Goal: Transaction & Acquisition: Purchase product/service

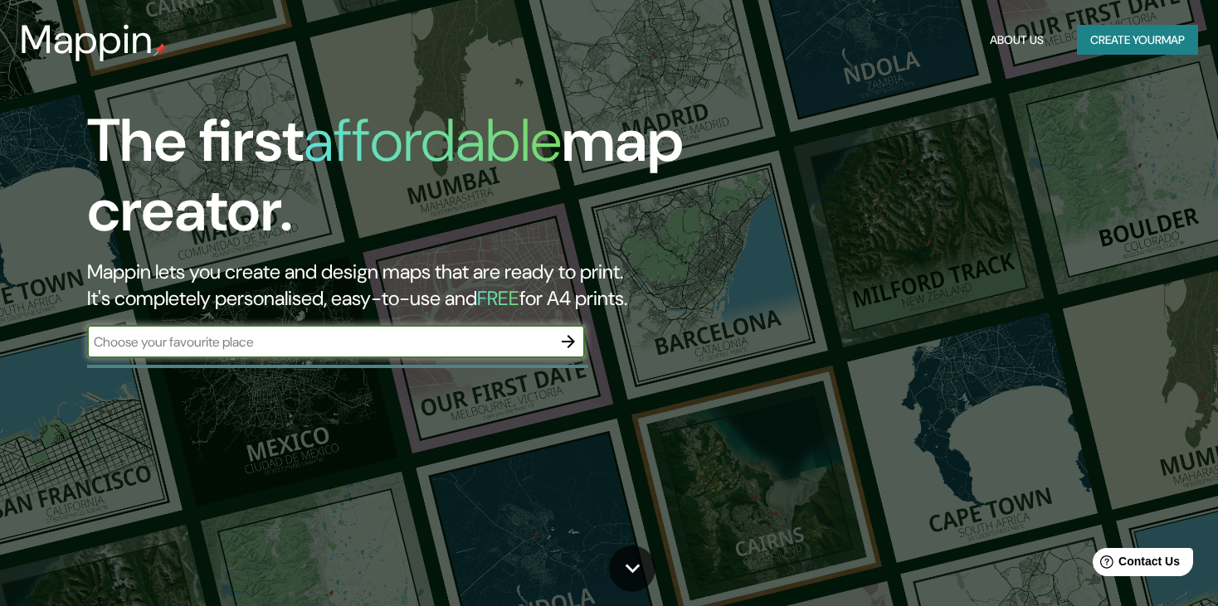
click at [409, 342] on input "text" at bounding box center [319, 342] width 465 height 19
type input "peru"
click at [572, 337] on icon "button" at bounding box center [568, 342] width 20 height 20
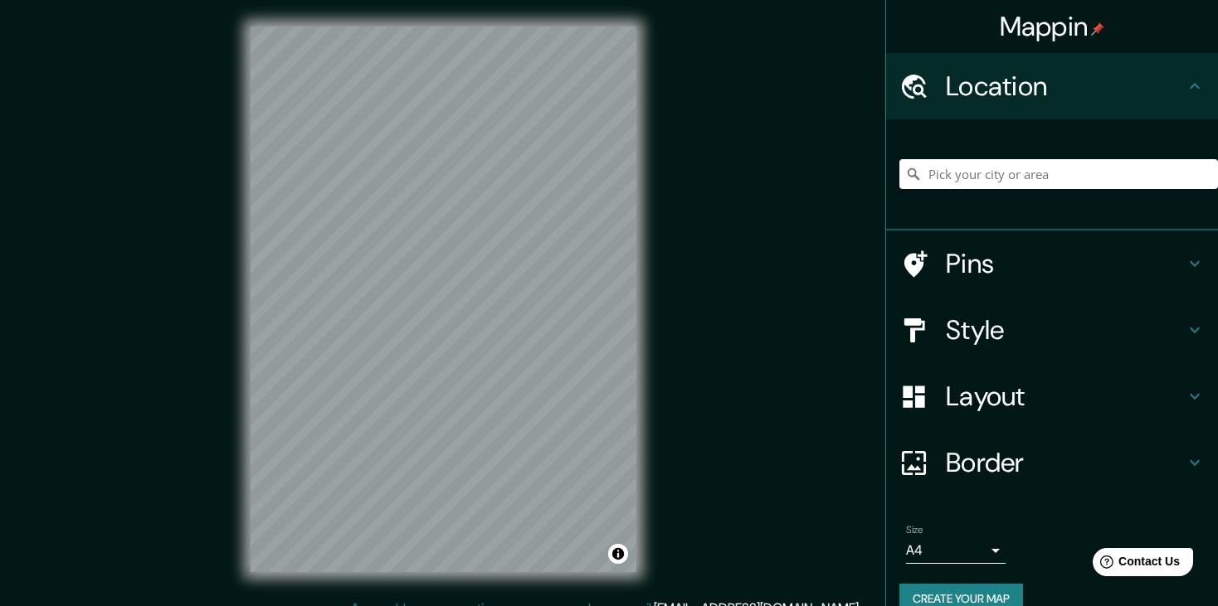
click at [1075, 144] on div at bounding box center [1058, 174] width 319 height 83
click at [1021, 170] on input "Pick your city or area" at bounding box center [1058, 174] width 319 height 30
type input "Avenida Ricardo Rivera Navarrete, Lima, Provincia de Lima, Perú"
click at [1107, 169] on input "Avenida Ricardo Rivera Navarrete, Lima, Provincia de Lima, Perú" at bounding box center [1058, 174] width 319 height 30
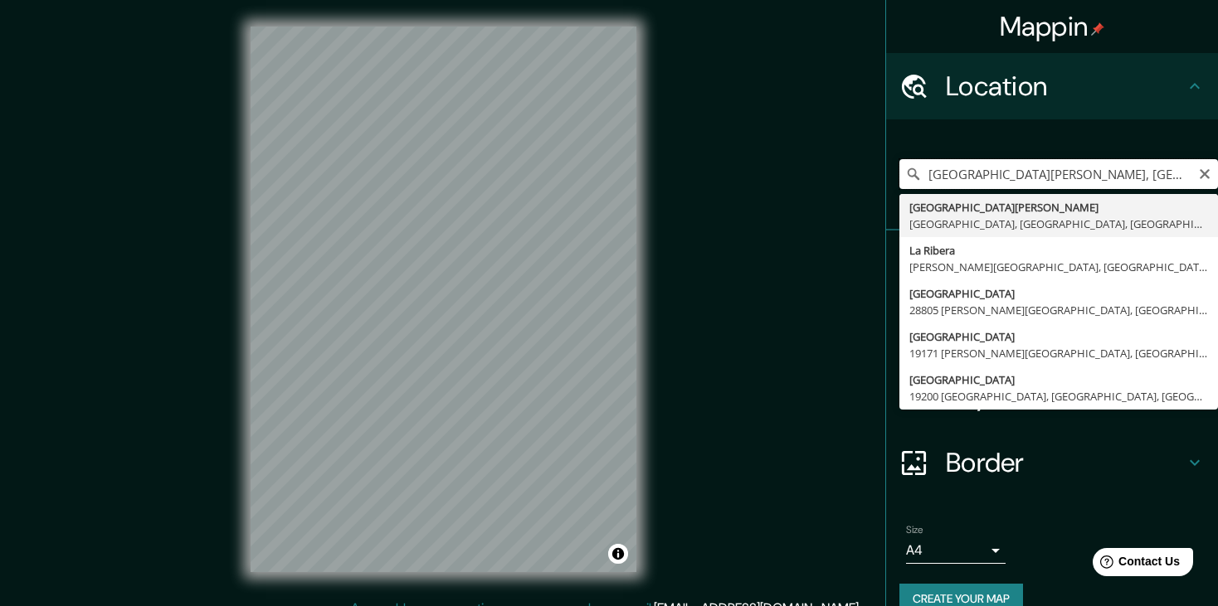
click at [1107, 169] on input "Avenida Ricardo Rivera Navarrete, Lima, Provincia de Lima, Perú" at bounding box center [1058, 174] width 319 height 30
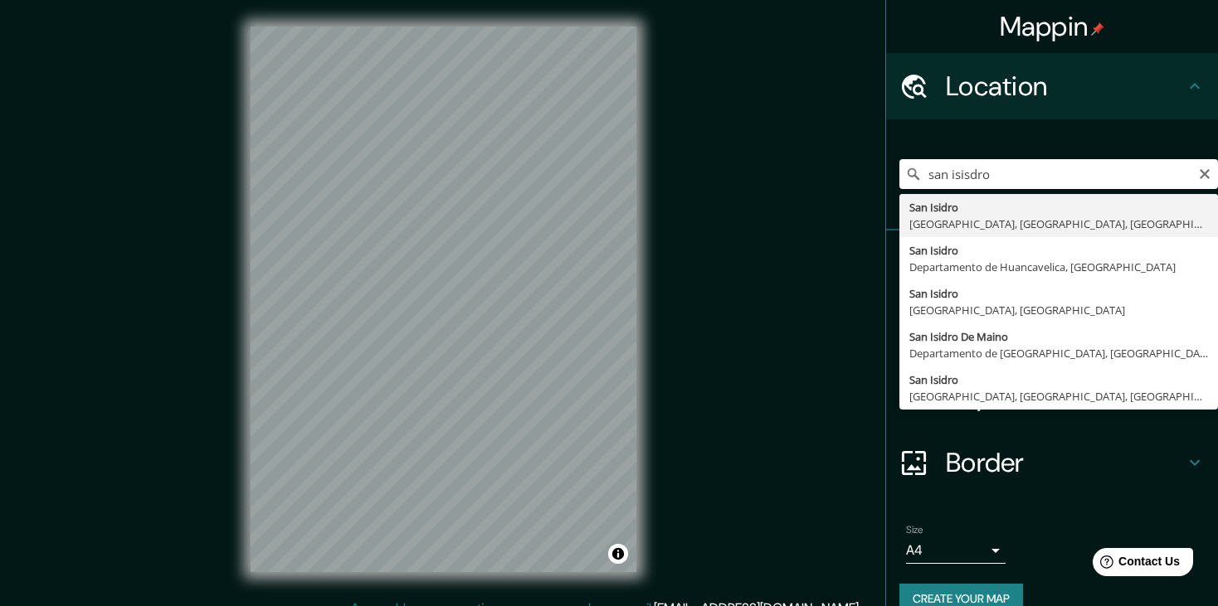
type input "San Isidro, Lima, Provincia de Lima, Perú"
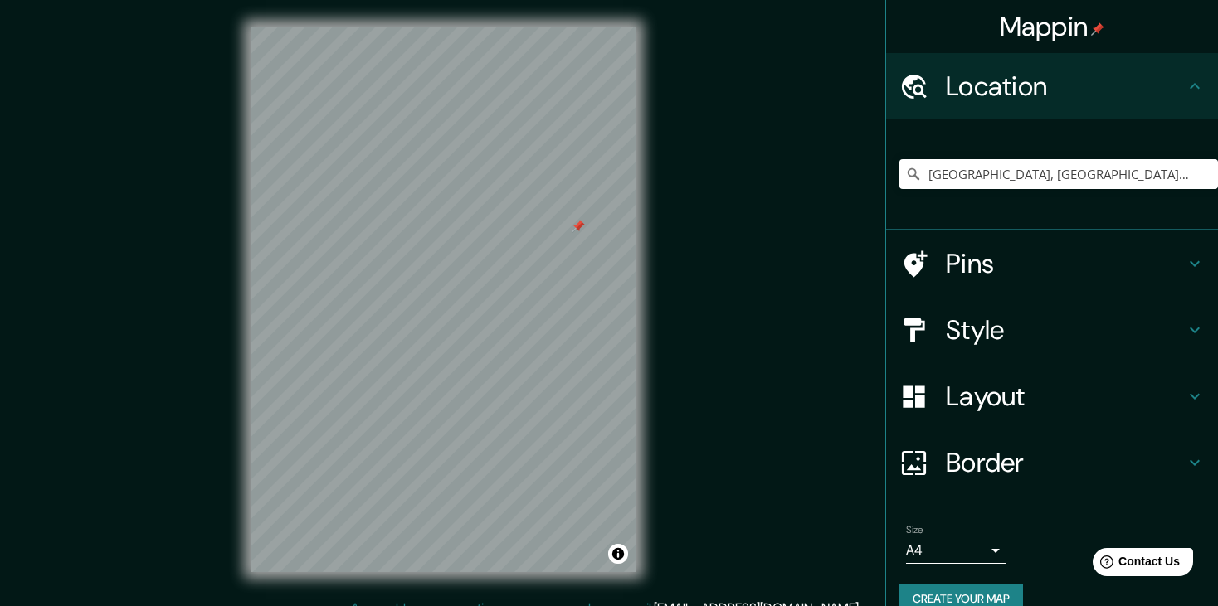
click at [1035, 319] on h4 "Style" at bounding box center [1065, 330] width 239 height 33
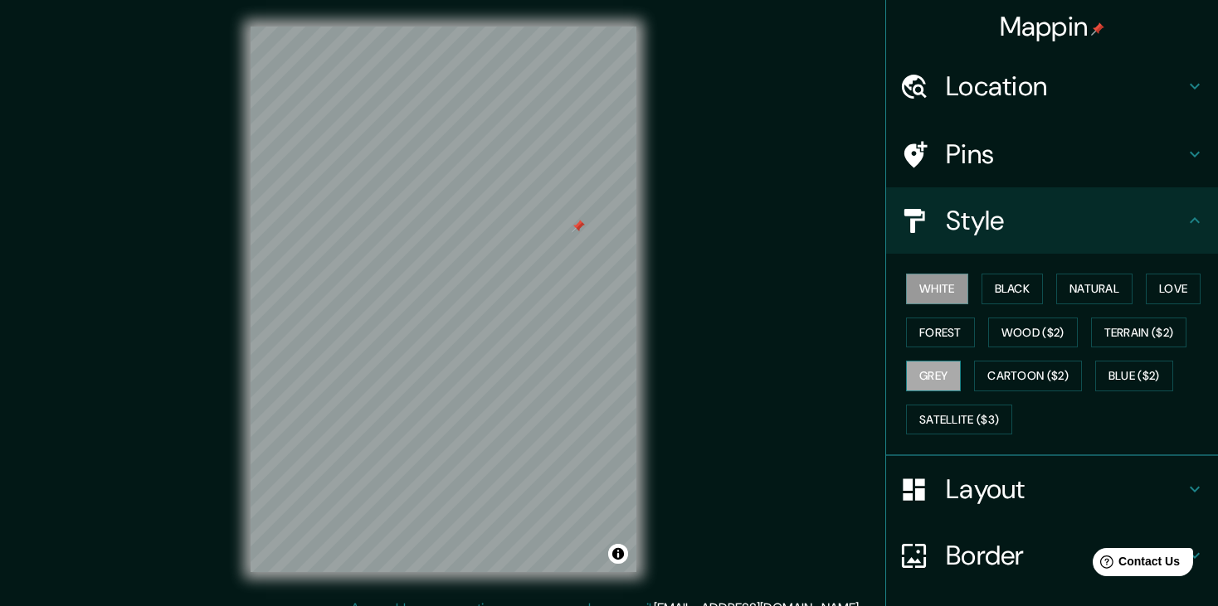
click at [916, 372] on button "Grey" at bounding box center [933, 376] width 55 height 31
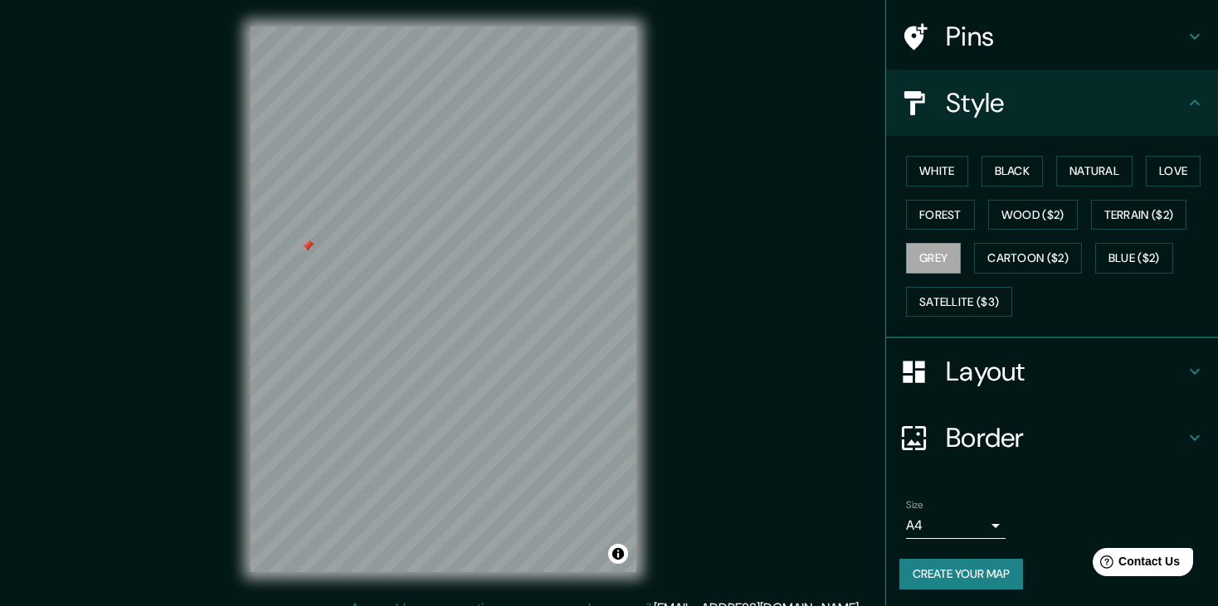
click at [983, 518] on body "Mappin Location San Isidro, Lima, Provincia de Lima, Perú Pins Style White Blac…" at bounding box center [609, 303] width 1218 height 606
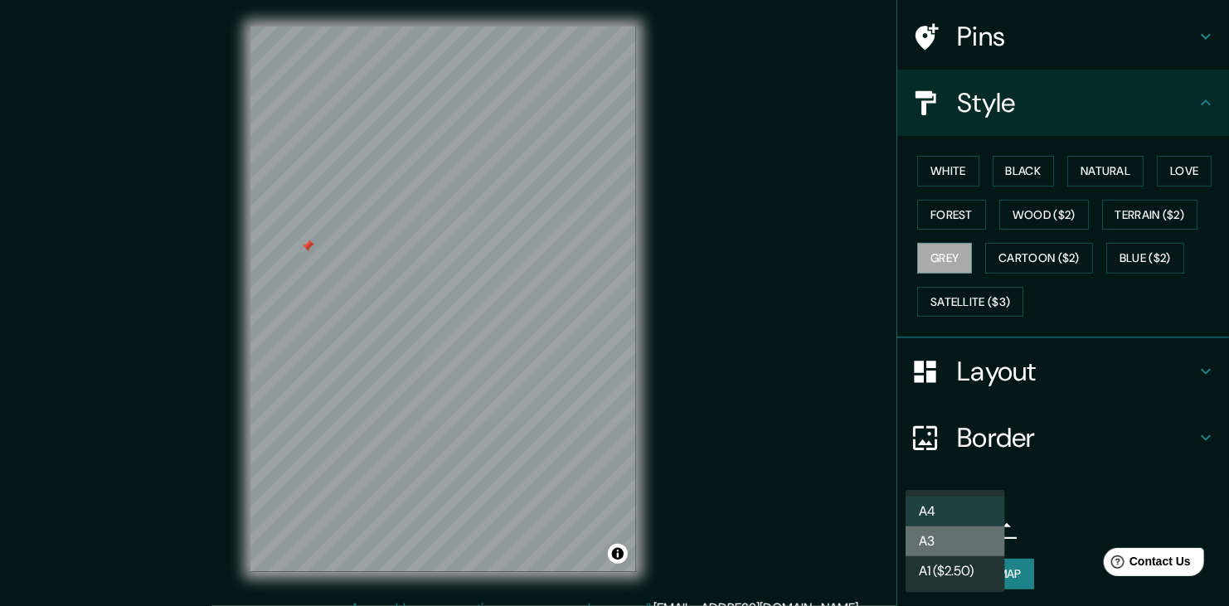
click at [944, 531] on li "A3" at bounding box center [956, 542] width 100 height 30
type input "a4"
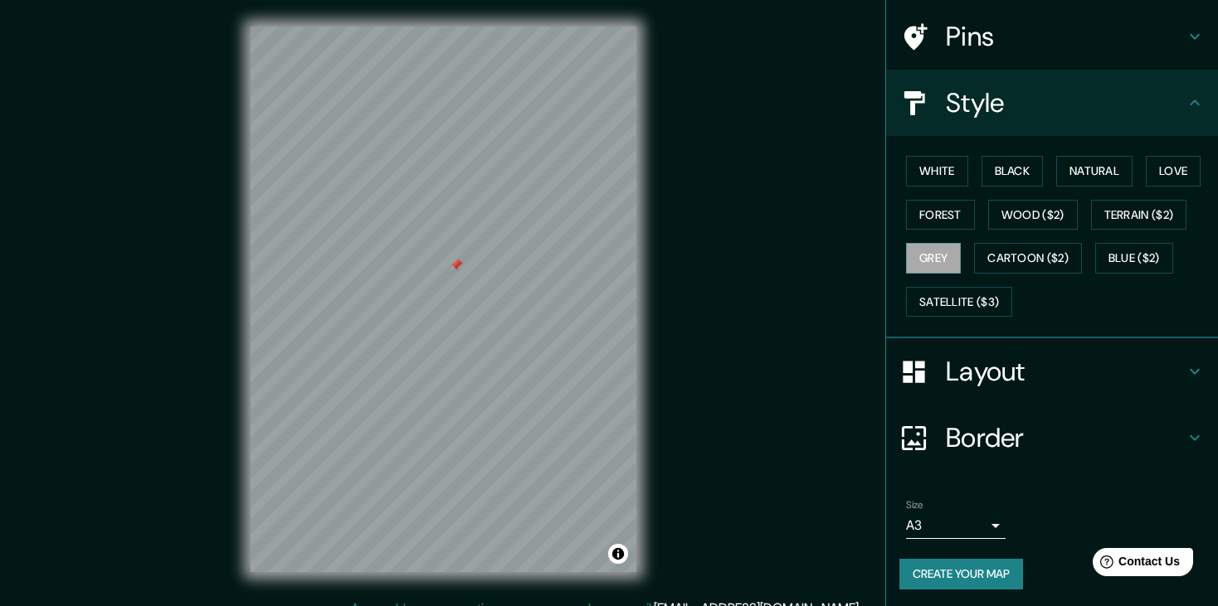
click at [653, 377] on div "© Mapbox © OpenStreetMap Improve this map" at bounding box center [443, 299] width 439 height 599
click at [450, 27] on div at bounding box center [444, 27] width 386 height 0
click at [968, 565] on button "Create your map" at bounding box center [961, 574] width 124 height 31
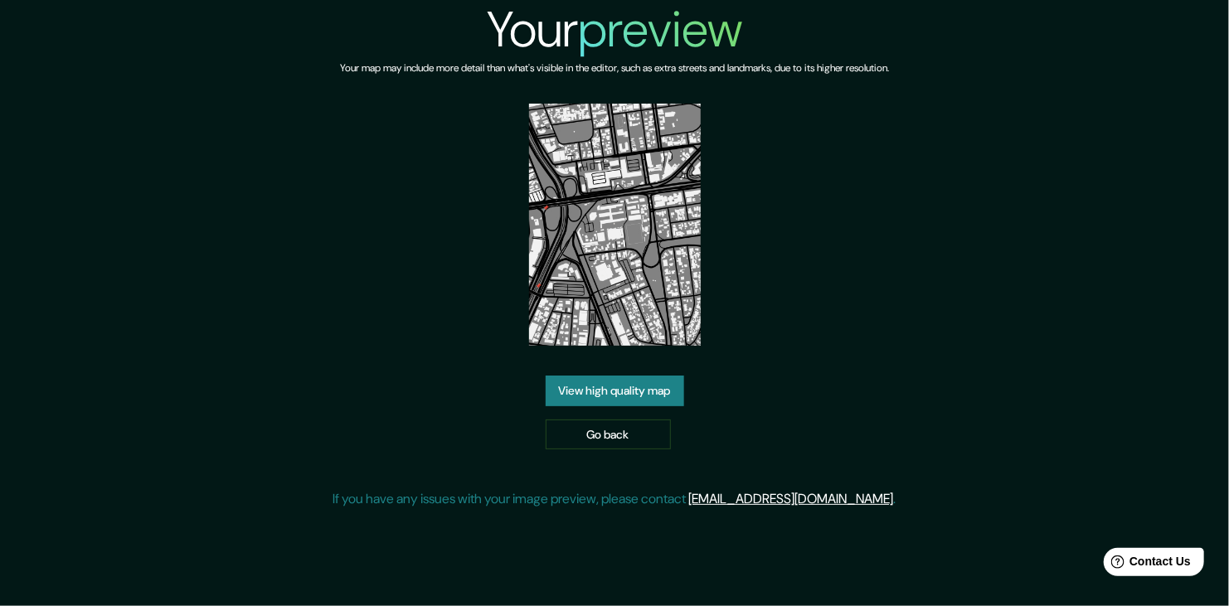
click at [634, 401] on link "View high quality map" at bounding box center [615, 391] width 139 height 31
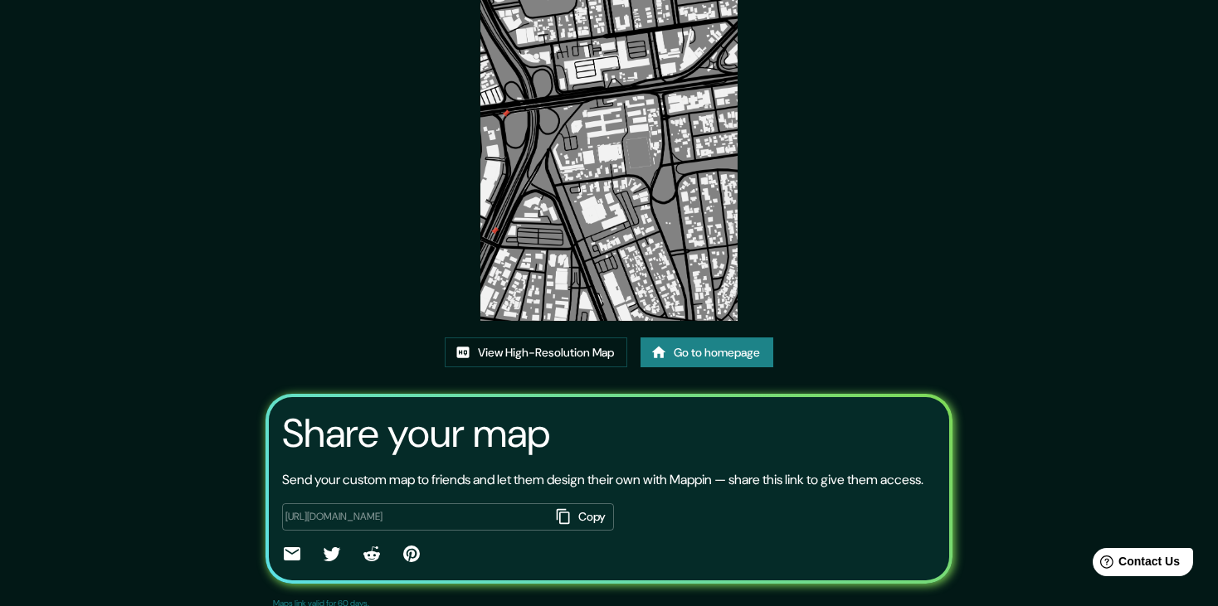
scroll to position [152, 0]
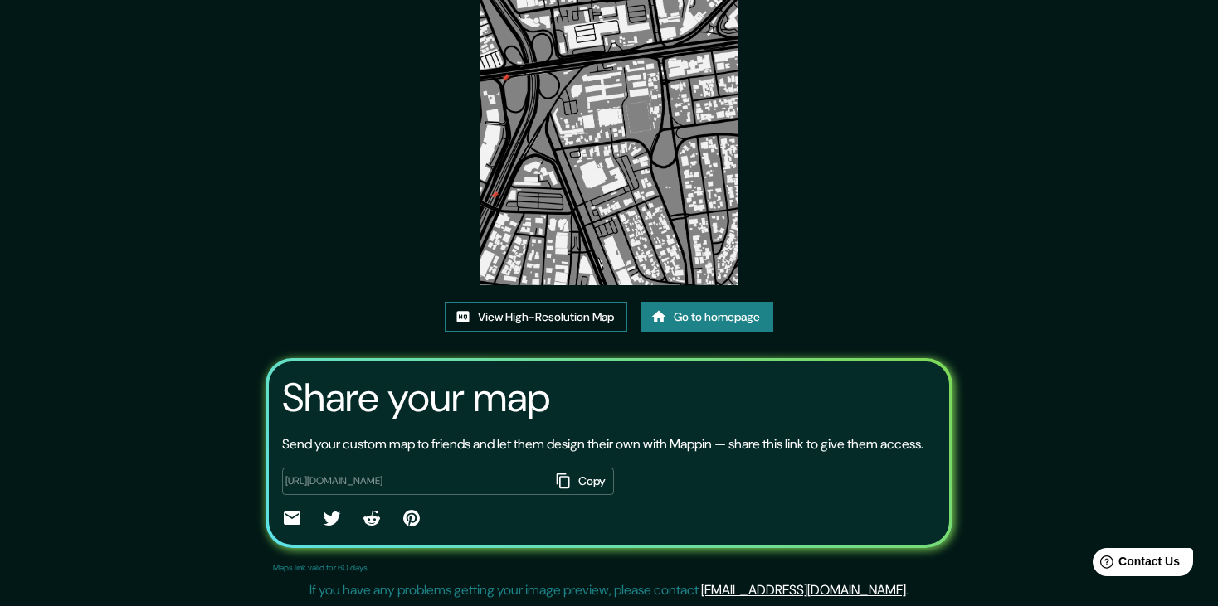
click at [604, 321] on link "View High-Resolution Map" at bounding box center [536, 317] width 182 height 31
